Goal: Transaction & Acquisition: Purchase product/service

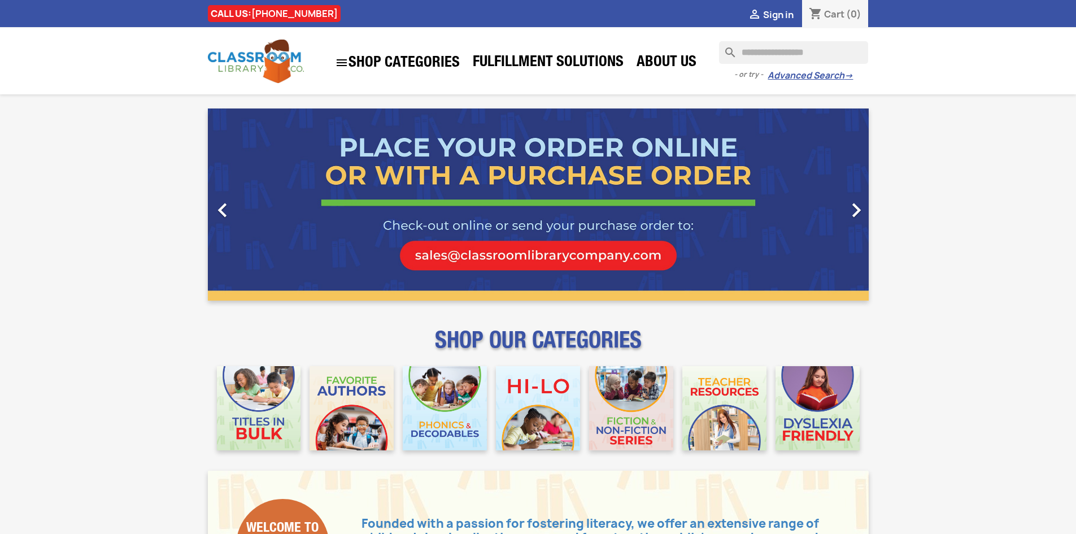
click at [775, 52] on input "Search" at bounding box center [793, 52] width 149 height 23
type input "******"
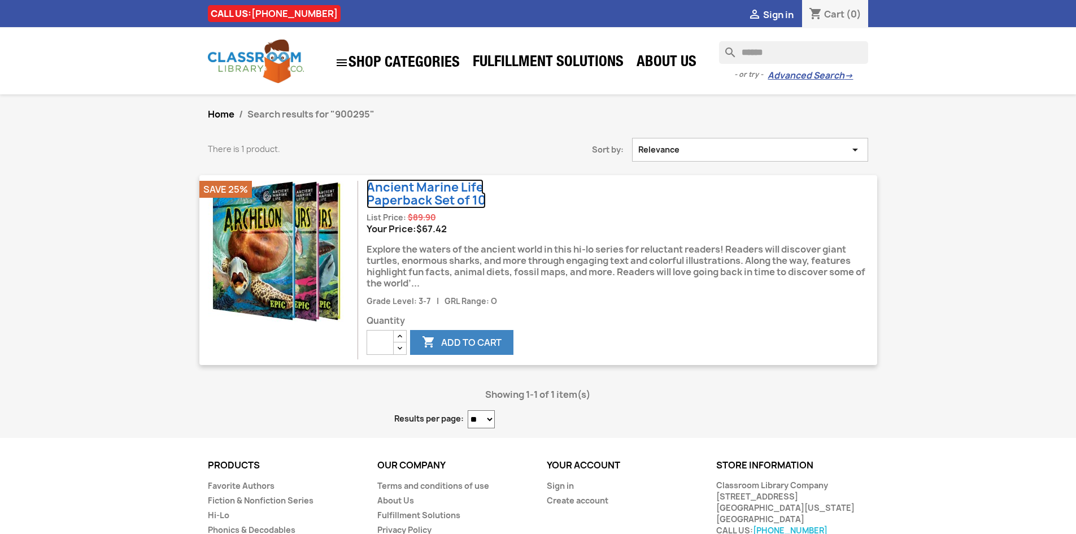
click at [429, 197] on link "Ancient Marine Life Paperback Set of 10" at bounding box center [426, 193] width 119 height 29
